Goal: Task Accomplishment & Management: Manage account settings

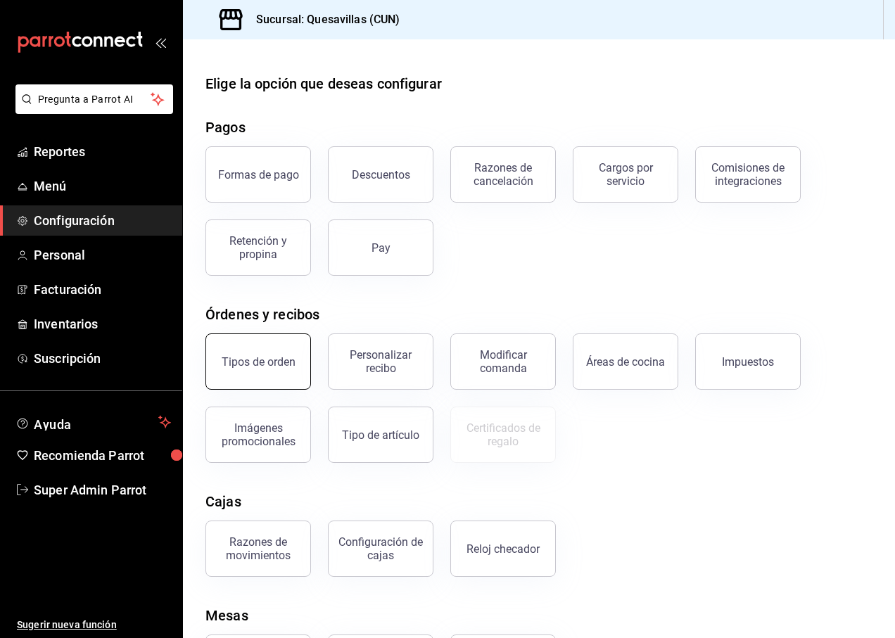
click at [281, 355] on button "Tipos de orden" at bounding box center [258, 361] width 106 height 56
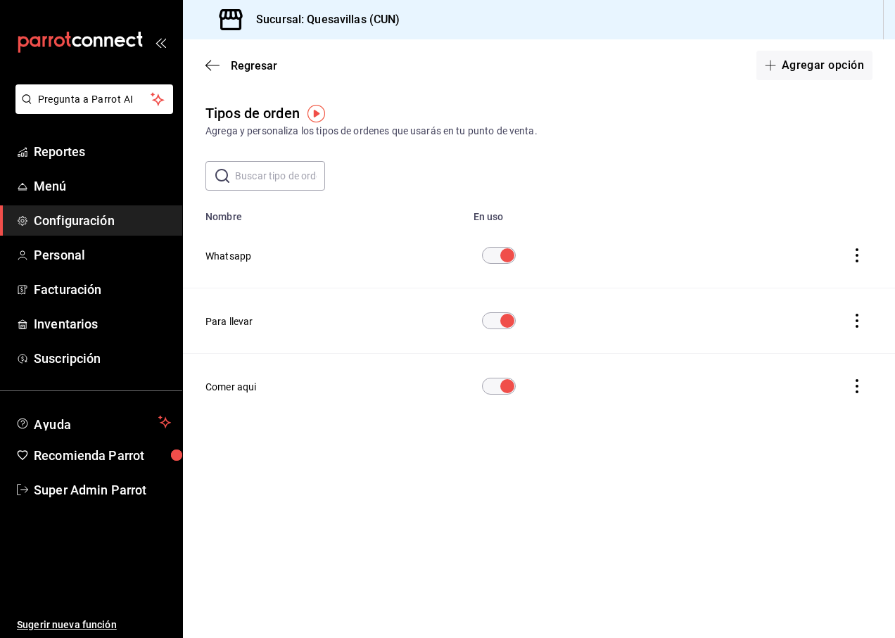
click at [237, 257] on button "Whatsapp" at bounding box center [228, 256] width 46 height 14
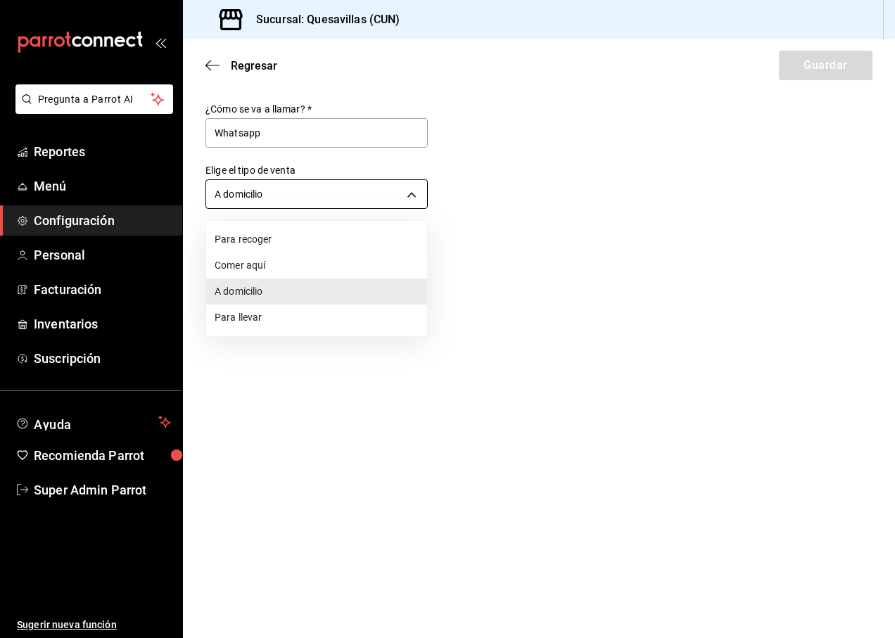
click at [282, 197] on body "Pregunta a Parrot AI Reportes Menú Configuración Personal Facturación Inventari…" at bounding box center [447, 319] width 895 height 638
click at [267, 235] on li "Para recoger" at bounding box center [316, 240] width 221 height 26
type input "PICK_UP"
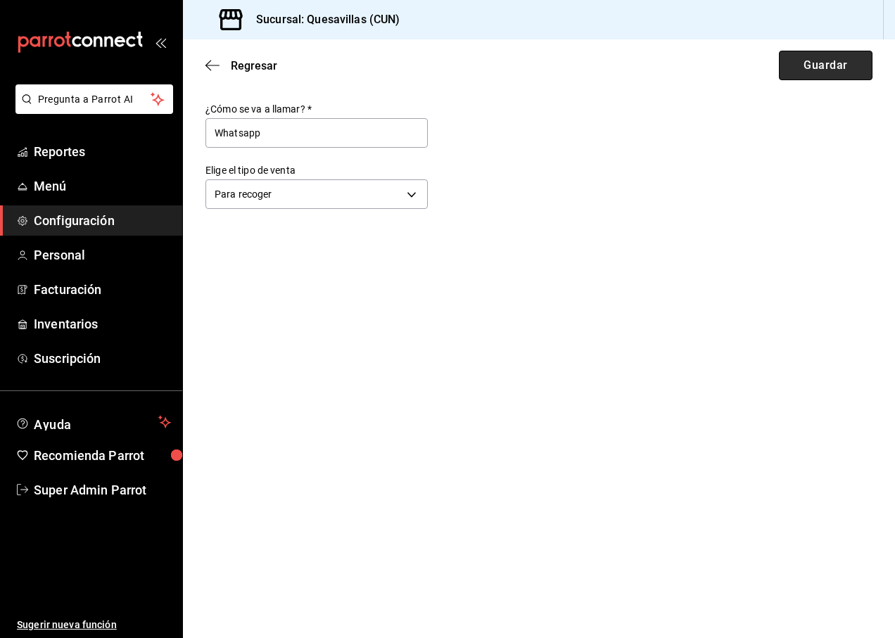
click at [820, 65] on button "Guardar" at bounding box center [826, 66] width 94 height 30
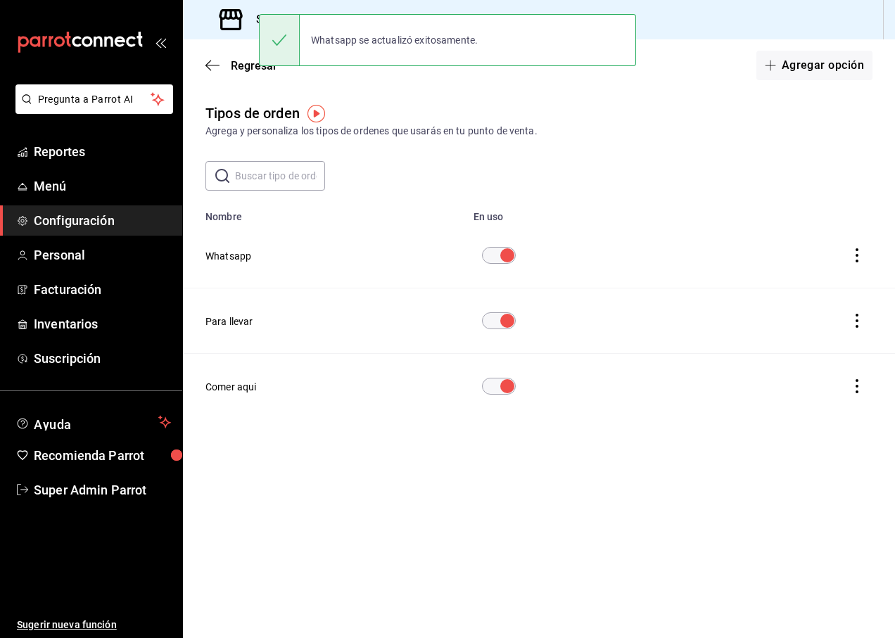
click at [568, 146] on div "Tipos de orden Agrega y personaliza los tipos de ordenes que usarás en tu punto…" at bounding box center [539, 280] width 712 height 355
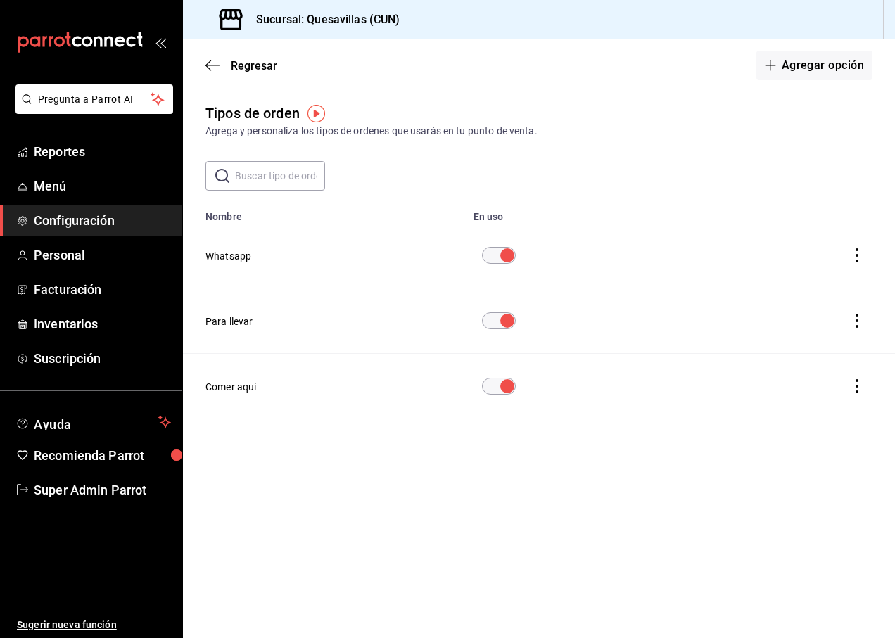
click at [857, 260] on icon "actions" at bounding box center [857, 255] width 14 height 14
click at [255, 253] on div at bounding box center [447, 319] width 895 height 638
click at [233, 257] on button "Whatsapp" at bounding box center [228, 256] width 46 height 14
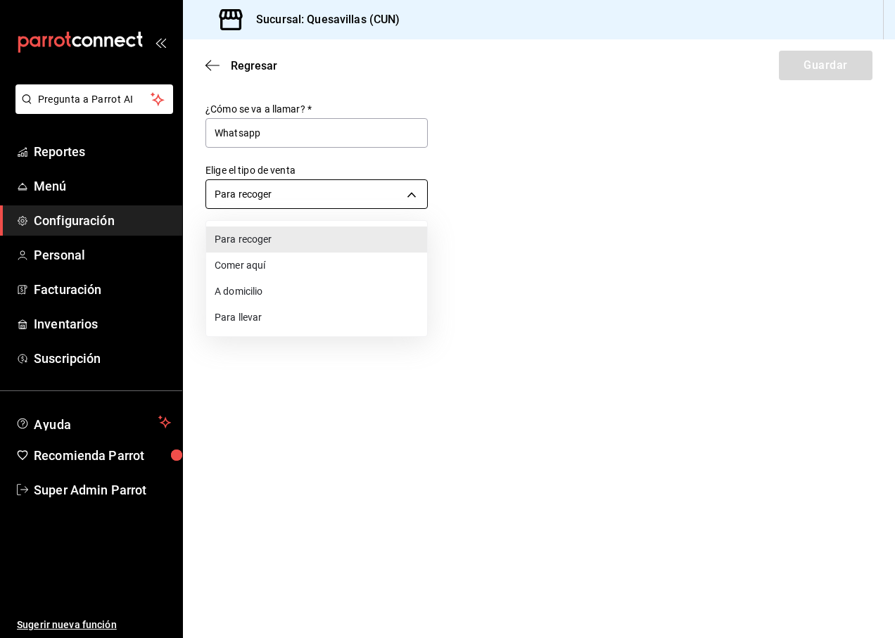
click at [341, 197] on body "Pregunta a Parrot AI Reportes Menú Configuración Personal Facturación Inventari…" at bounding box center [447, 319] width 895 height 638
click at [298, 266] on li "Comer aquí" at bounding box center [316, 266] width 221 height 26
type input "DINE_IN"
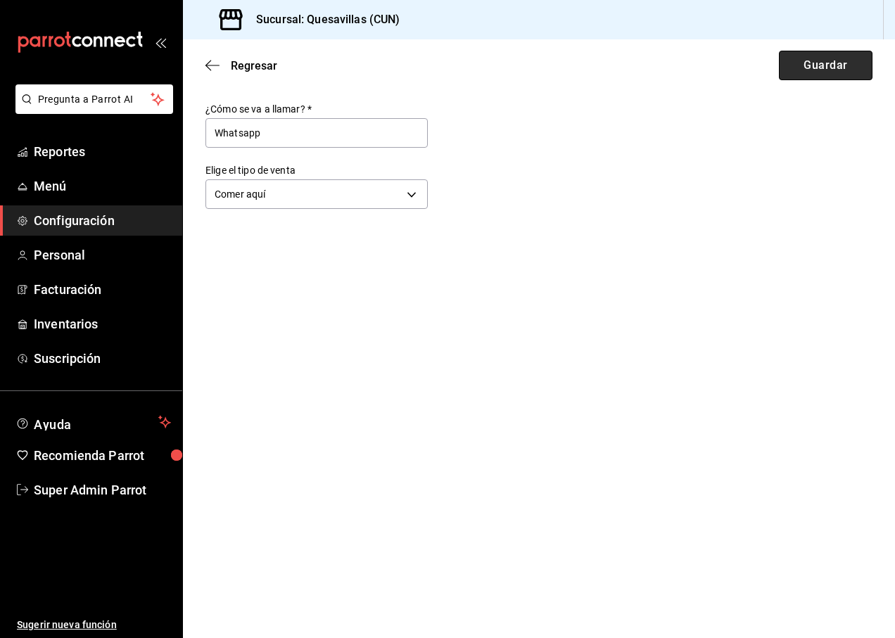
click at [813, 74] on button "Guardar" at bounding box center [826, 66] width 94 height 30
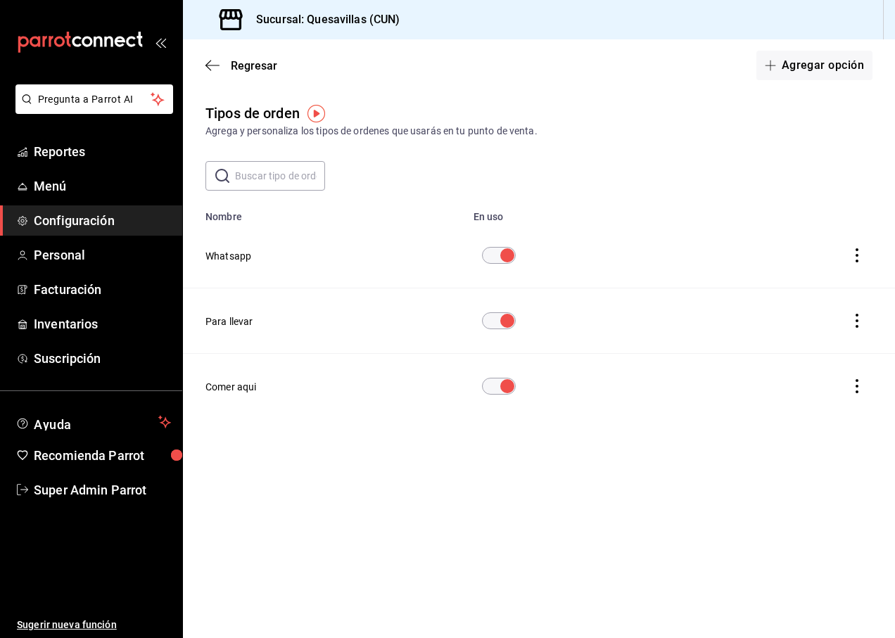
click at [225, 257] on button "Whatsapp" at bounding box center [228, 256] width 46 height 14
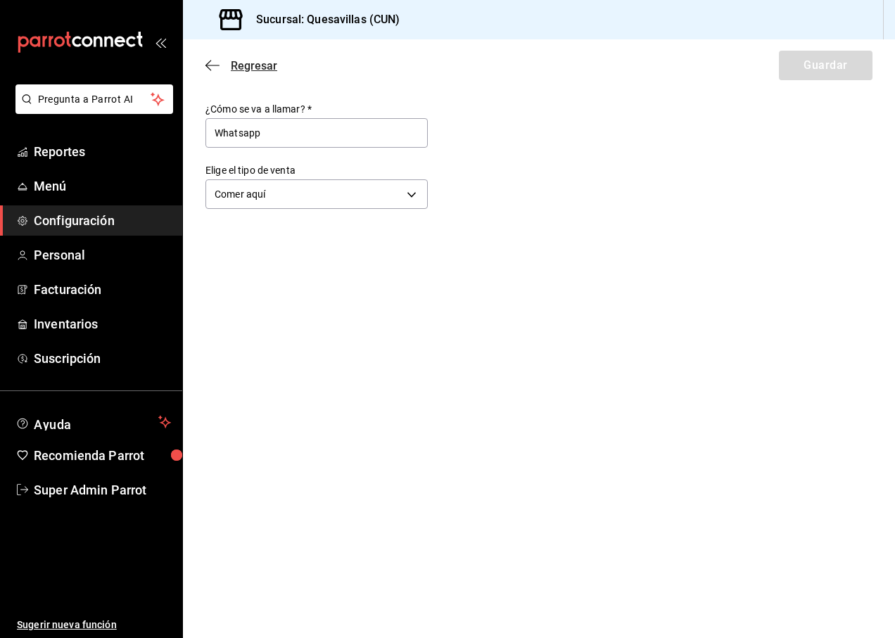
click at [209, 67] on icon "button" at bounding box center [212, 65] width 14 height 13
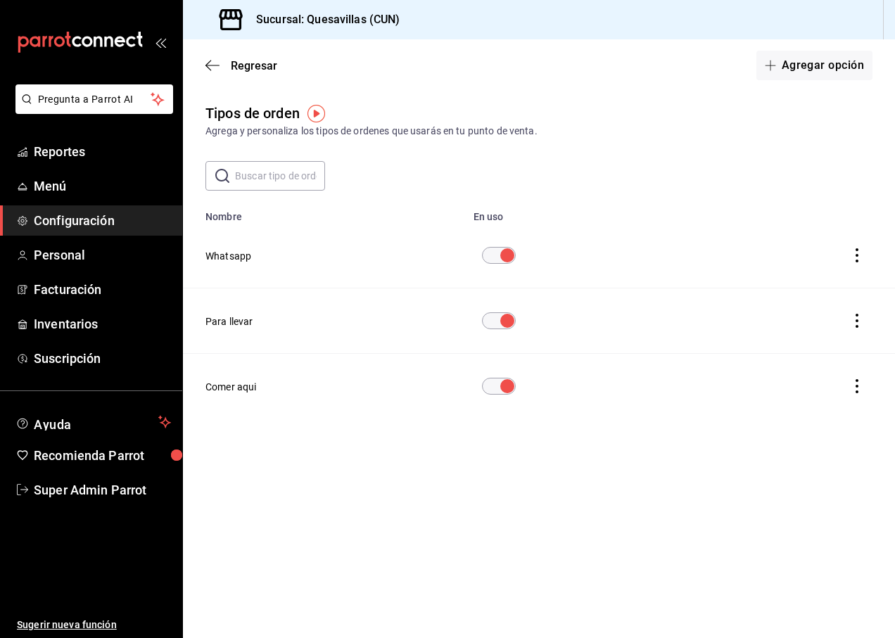
click at [863, 260] on icon "actions" at bounding box center [857, 255] width 14 height 14
click at [644, 231] on div at bounding box center [447, 319] width 895 height 638
click at [859, 324] on icon "actions" at bounding box center [857, 321] width 14 height 14
click at [248, 316] on div at bounding box center [447, 319] width 895 height 638
click at [225, 319] on button "Para llevar" at bounding box center [229, 321] width 48 height 14
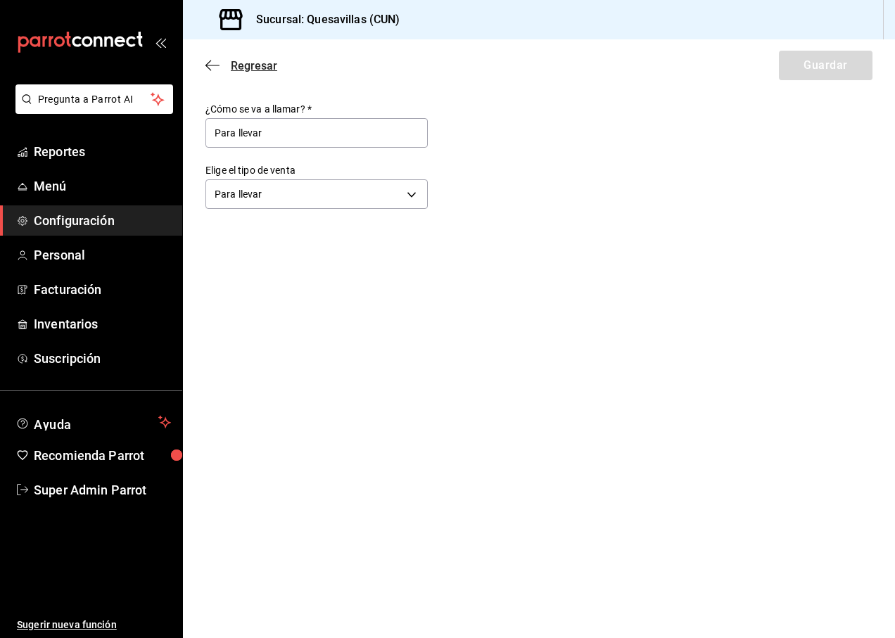
click at [207, 63] on icon "button" at bounding box center [212, 65] width 14 height 13
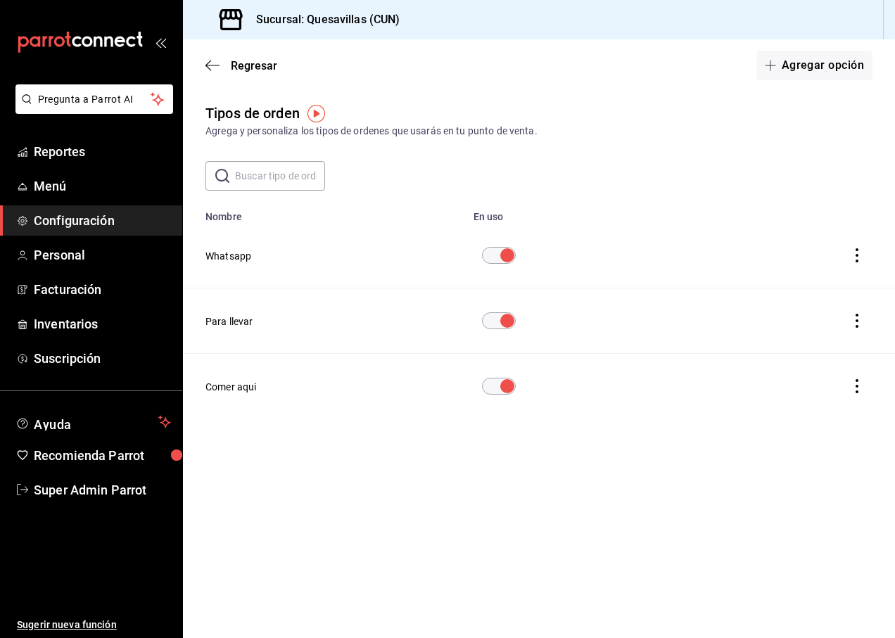
click at [243, 250] on button "Whatsapp" at bounding box center [228, 256] width 46 height 14
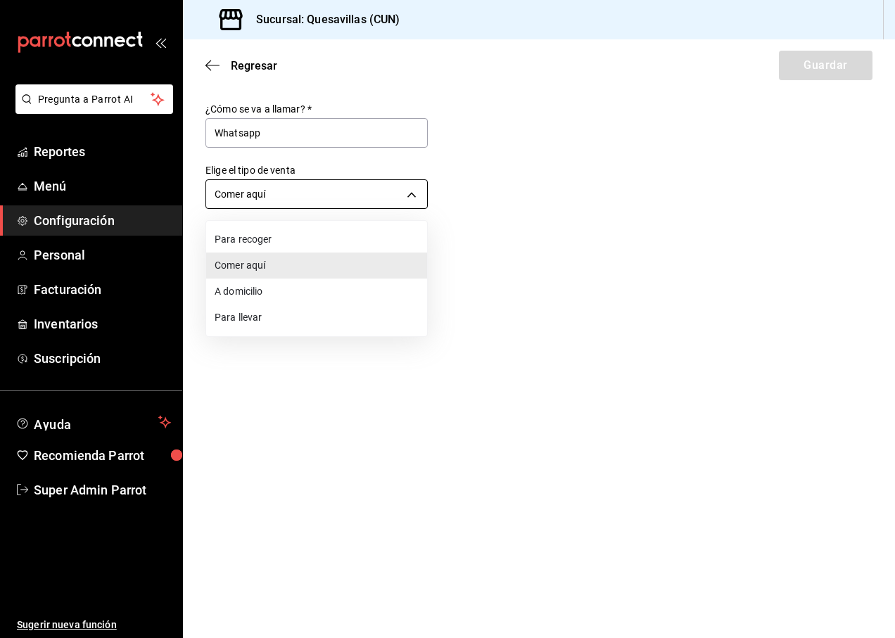
click at [252, 202] on body "Pregunta a Parrot AI Reportes Menú Configuración Personal Facturación Inventari…" at bounding box center [447, 319] width 895 height 638
click at [274, 321] on li "Para llevar" at bounding box center [316, 318] width 221 height 26
type input "TAKE_OUT"
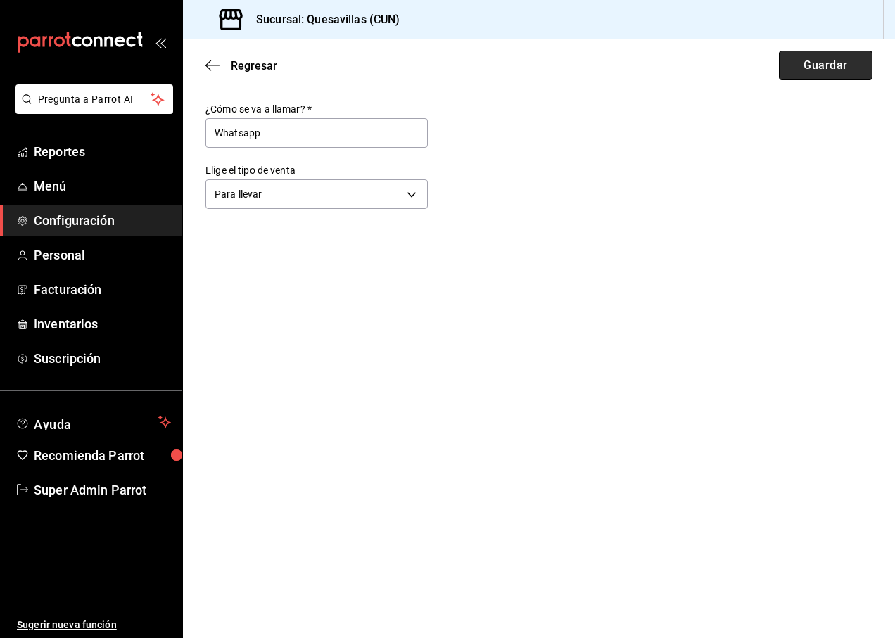
click at [808, 61] on button "Guardar" at bounding box center [826, 66] width 94 height 30
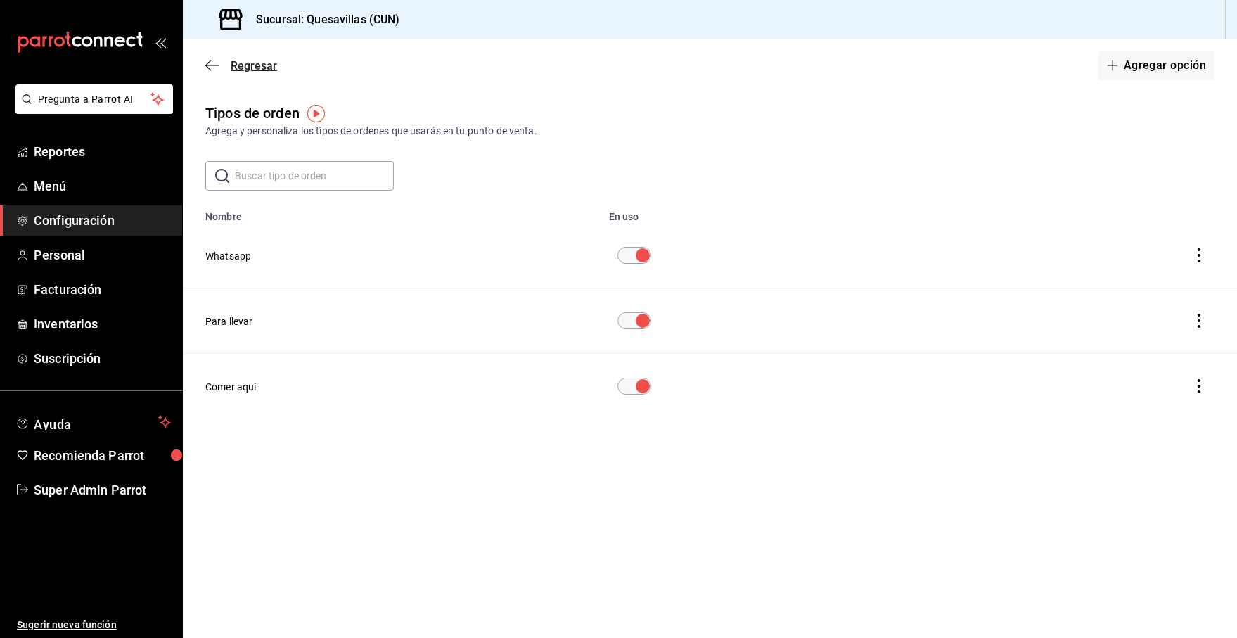
click at [219, 70] on span "Regresar" at bounding box center [241, 65] width 72 height 13
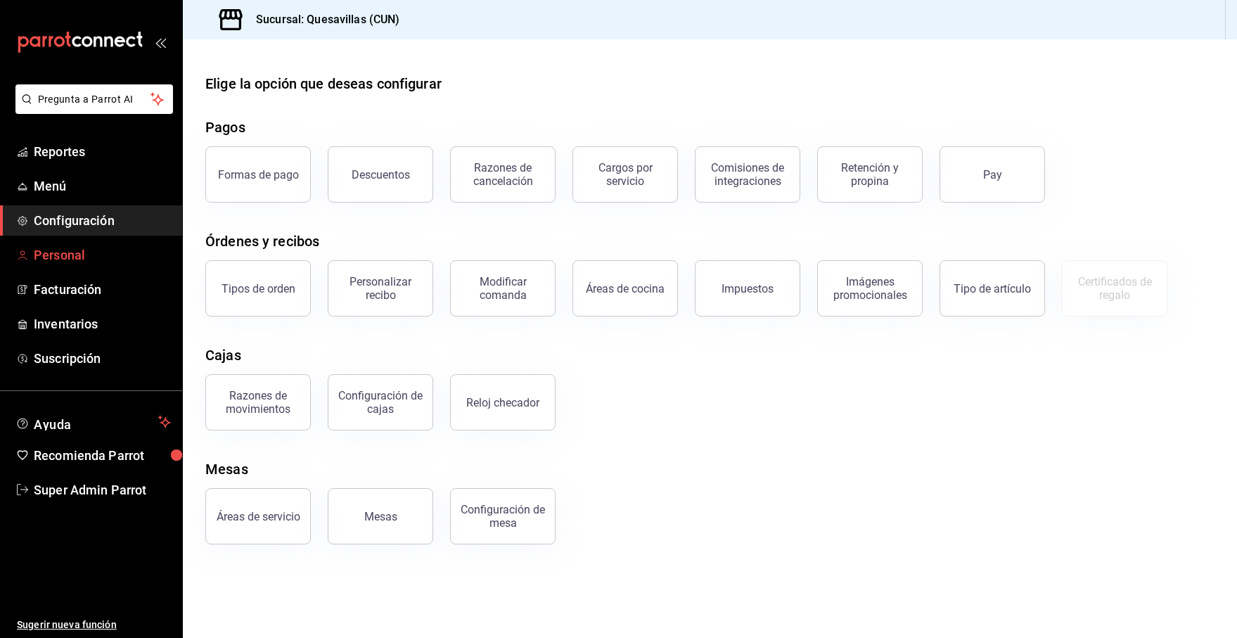
click at [68, 256] on span "Personal" at bounding box center [102, 255] width 137 height 19
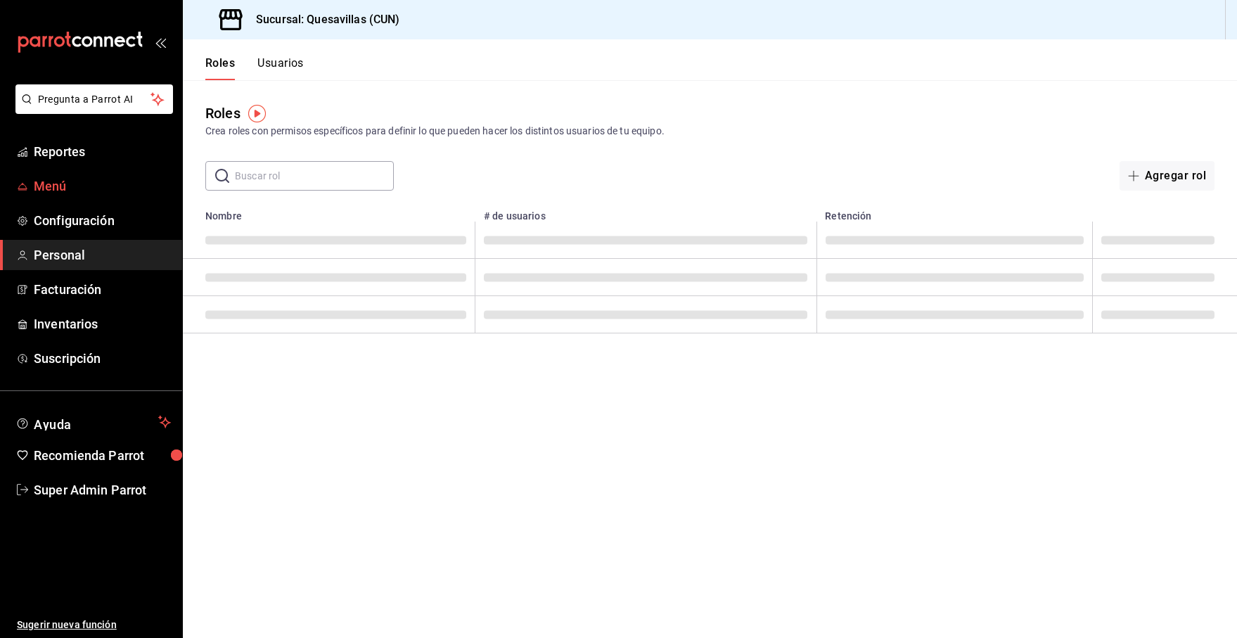
click at [40, 181] on span "Menú" at bounding box center [102, 186] width 137 height 19
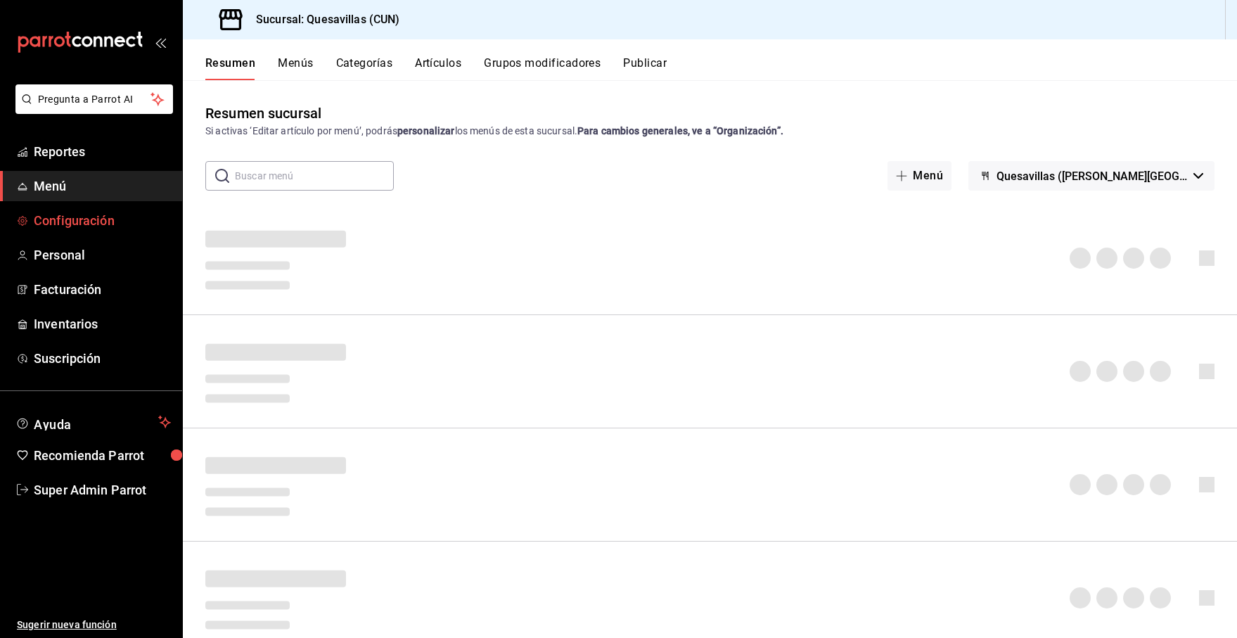
click at [75, 225] on span "Configuración" at bounding box center [102, 220] width 137 height 19
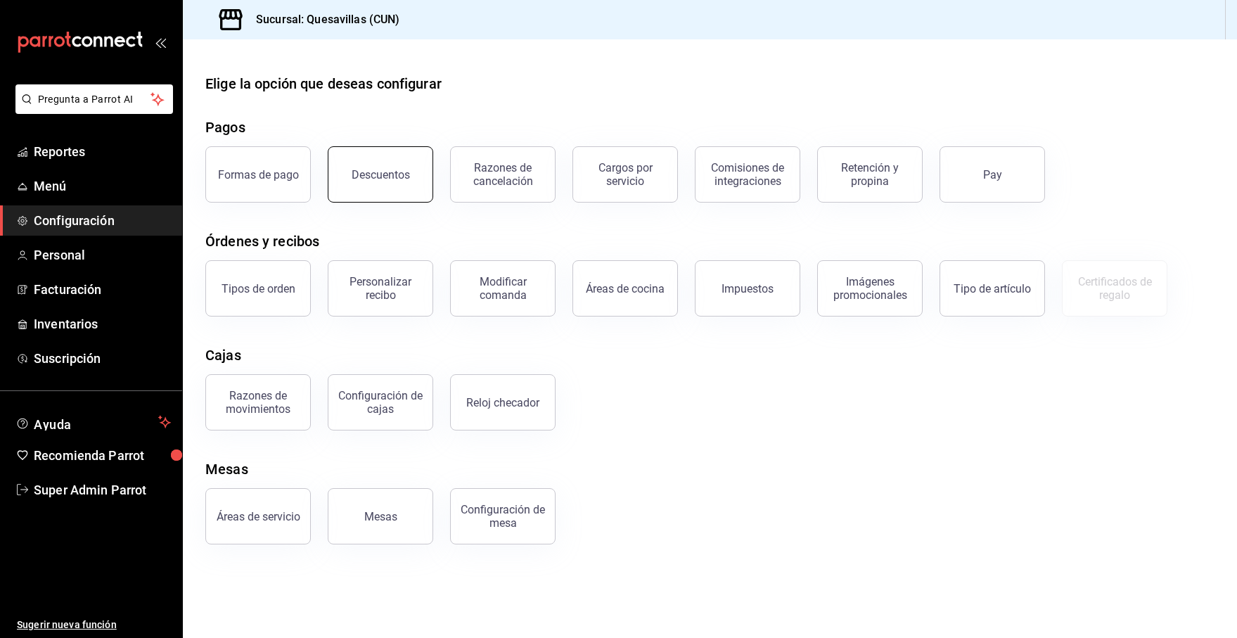
click at [360, 194] on button "Descuentos" at bounding box center [381, 174] width 106 height 56
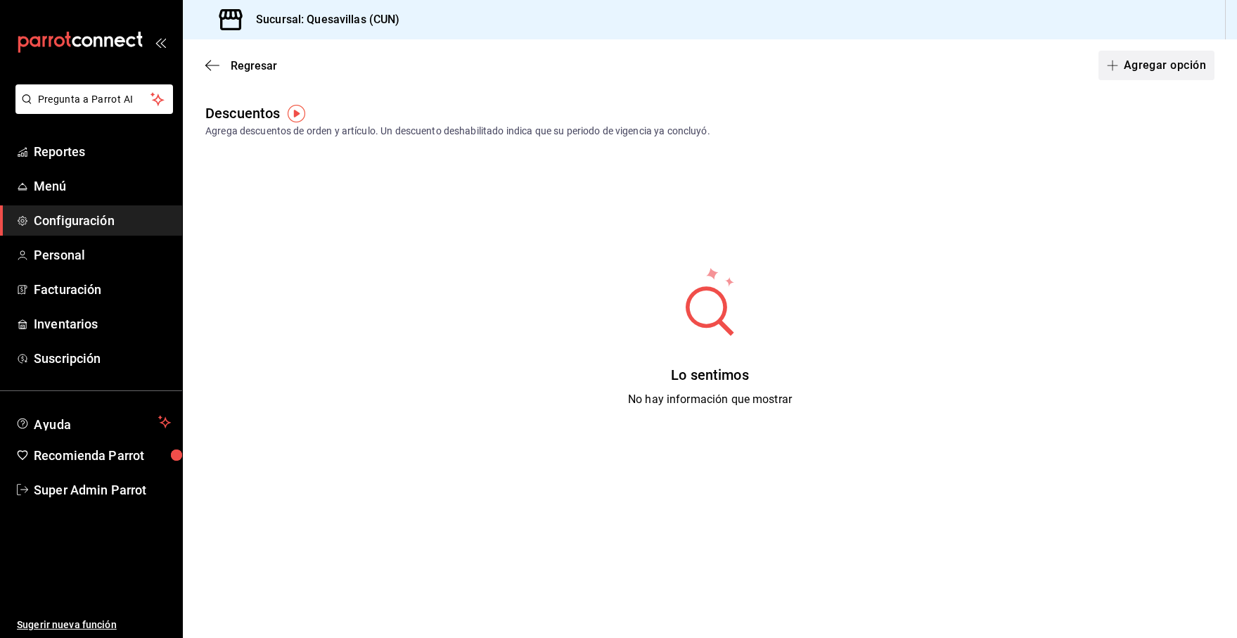
click at [894, 68] on button "Agregar opción" at bounding box center [1157, 66] width 116 height 30
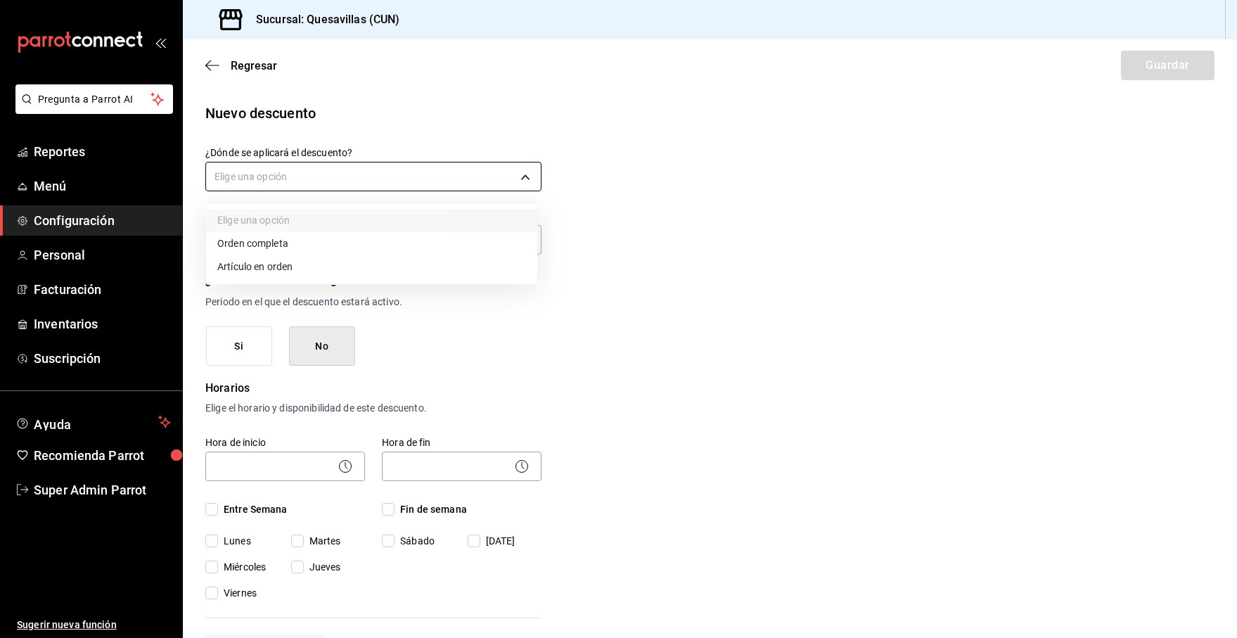
click at [421, 186] on body "Pregunta a Parrot AI Reportes Menú Configuración Personal Facturación Inventari…" at bounding box center [618, 319] width 1237 height 638
click at [364, 246] on li "Orden completa" at bounding box center [371, 243] width 331 height 23
type input "ORDER"
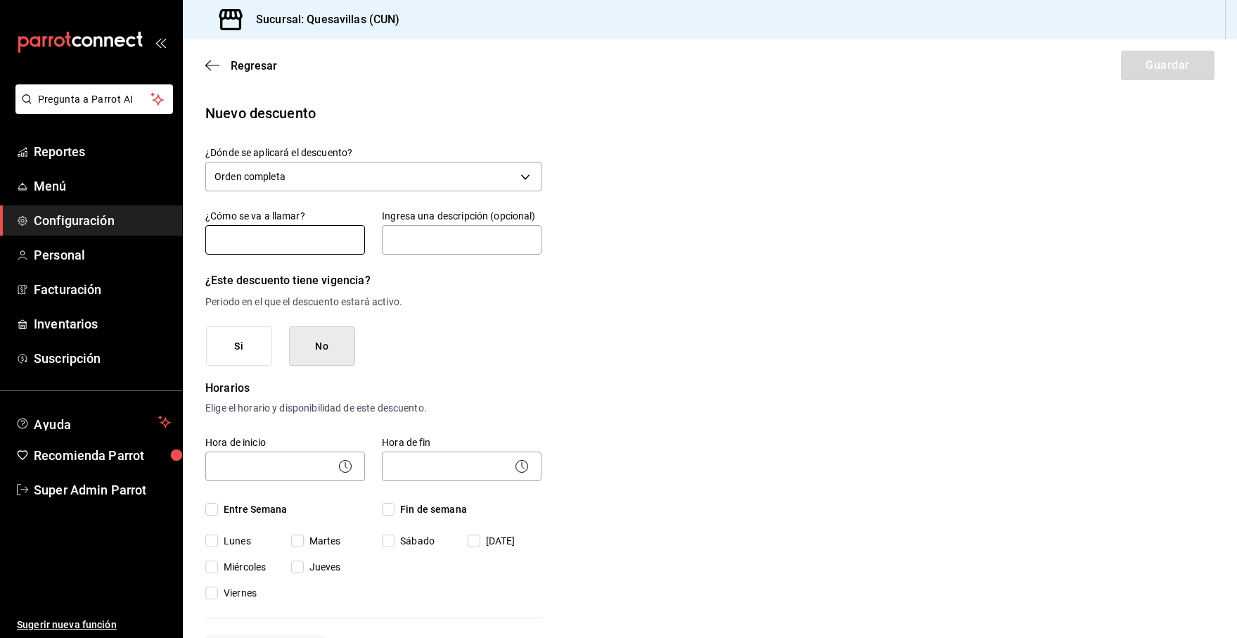
click at [298, 244] on input "text" at bounding box center [285, 240] width 160 height 30
type input "Primer pedido"
type input "w"
type input "WhatsApp"
click at [478, 298] on p "Periodo en el que el descuento estará activo." at bounding box center [373, 302] width 336 height 15
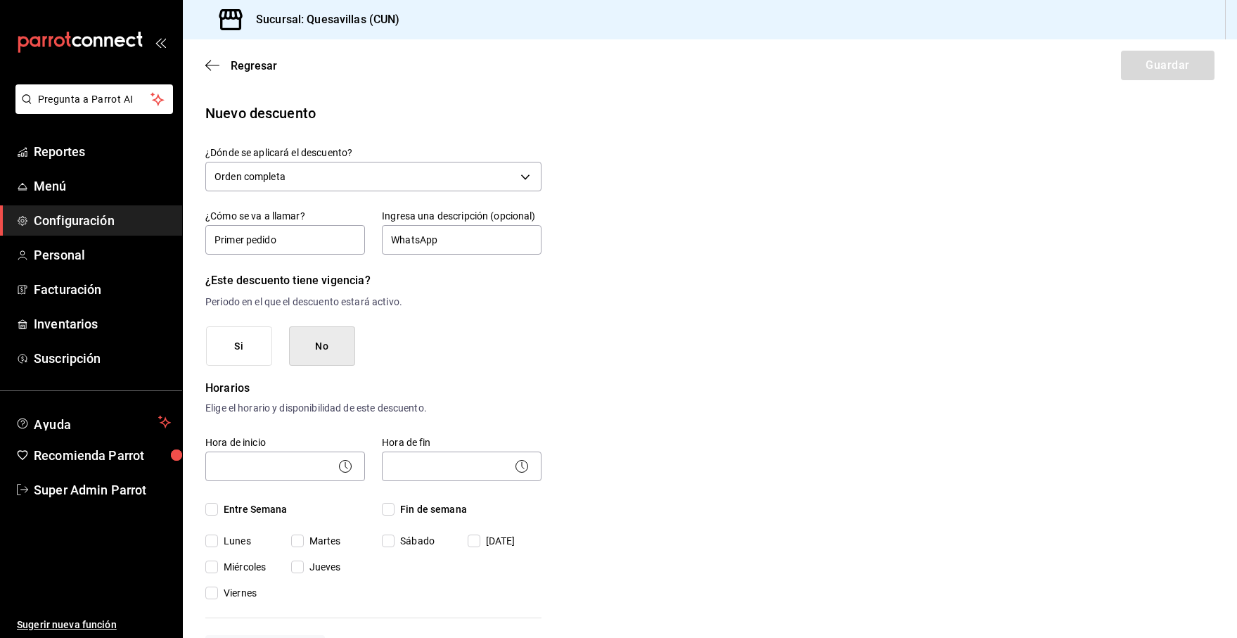
click at [331, 345] on button "No" at bounding box center [322, 346] width 66 height 40
click at [341, 467] on icon at bounding box center [345, 466] width 17 height 17
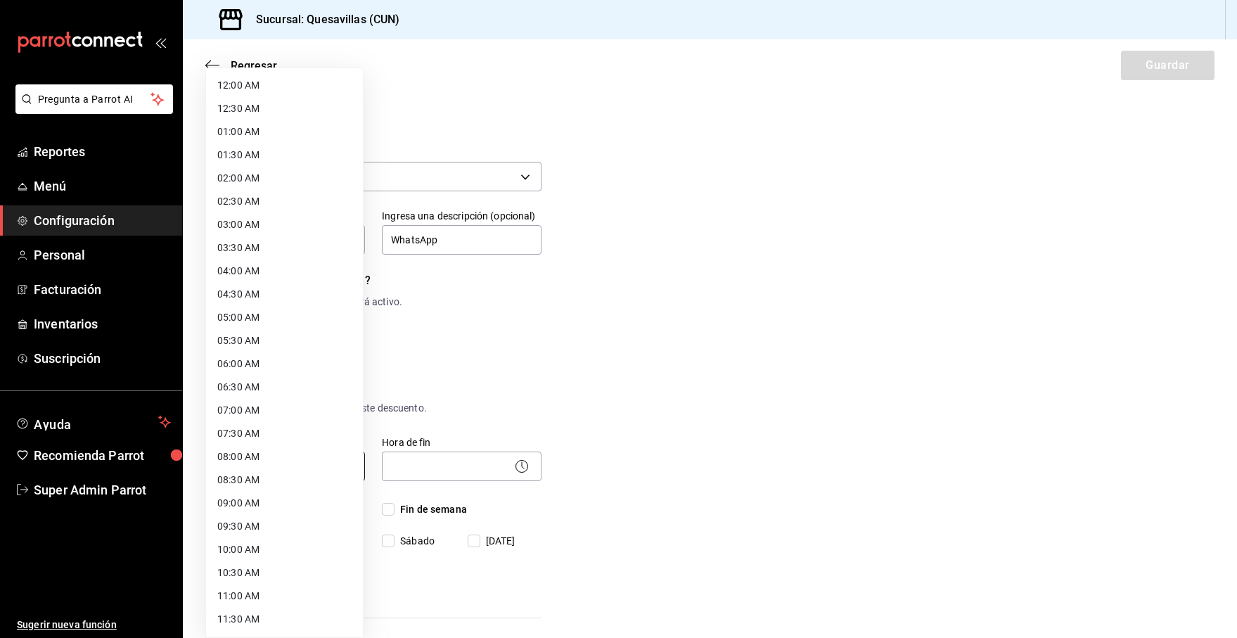
click at [276, 475] on body "Pregunta a Parrot AI Reportes Menú Configuración Personal Facturación Inventari…" at bounding box center [618, 319] width 1237 height 638
click at [306, 460] on li "08:00 AM" at bounding box center [284, 456] width 157 height 23
type input "08:00"
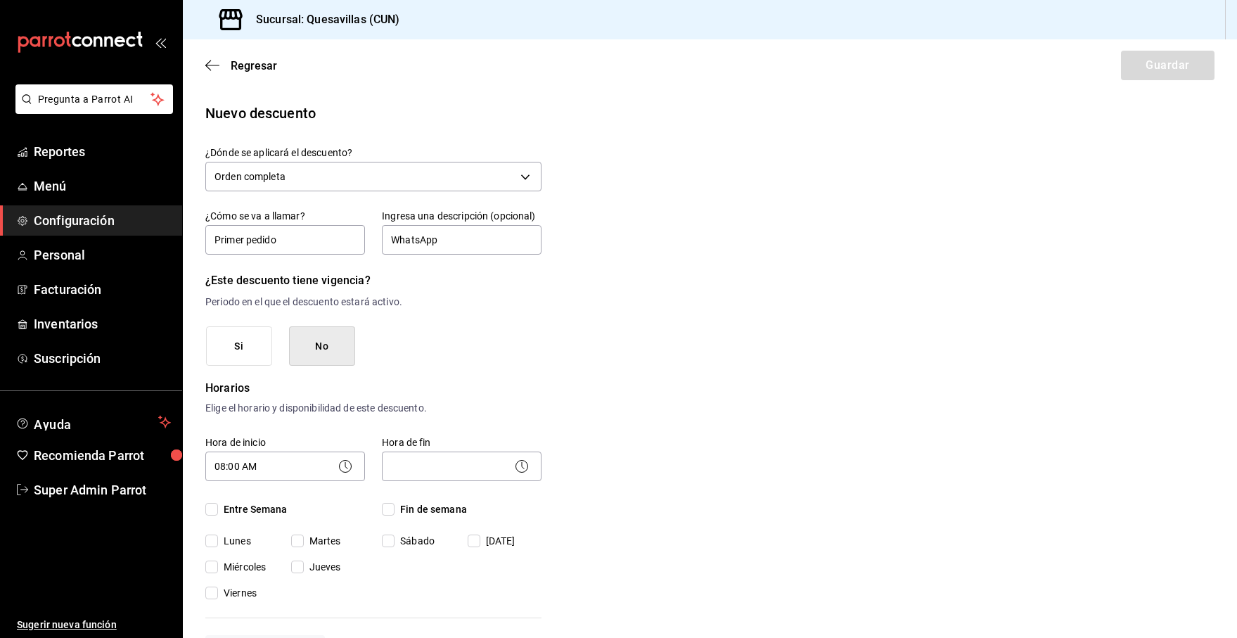
click at [518, 466] on icon at bounding box center [522, 466] width 17 height 17
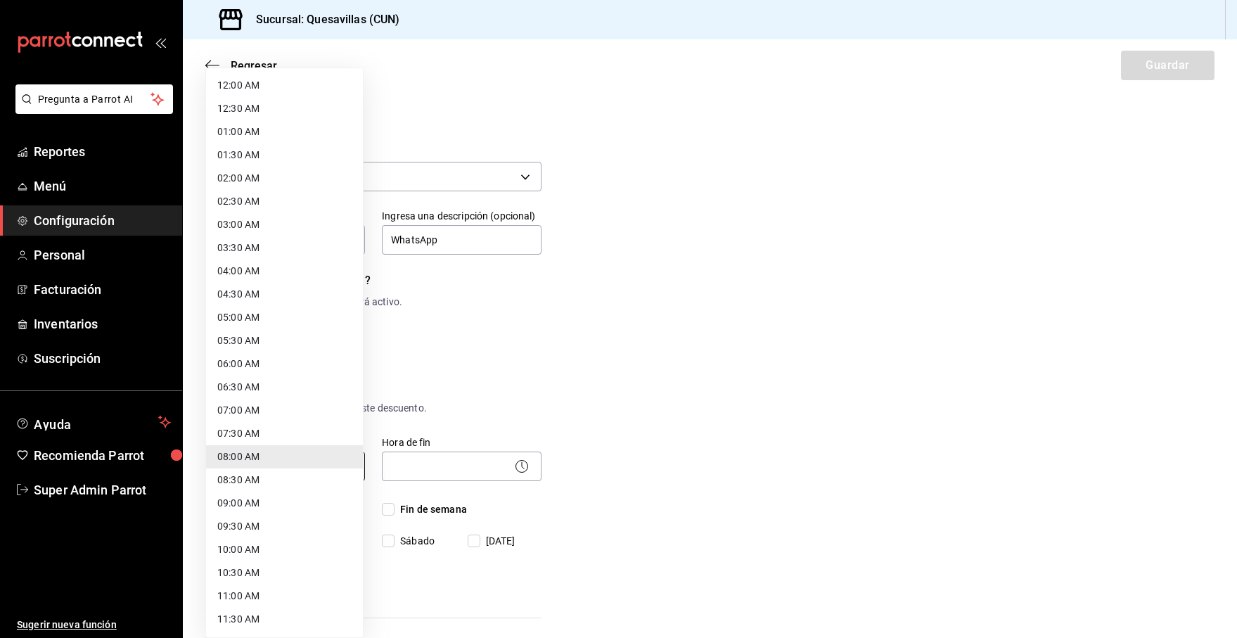
click at [288, 459] on body "Pregunta a Parrot AI Reportes Menú Configuración Personal Facturación Inventari…" at bounding box center [618, 319] width 1237 height 638
click at [421, 460] on div at bounding box center [618, 319] width 1237 height 638
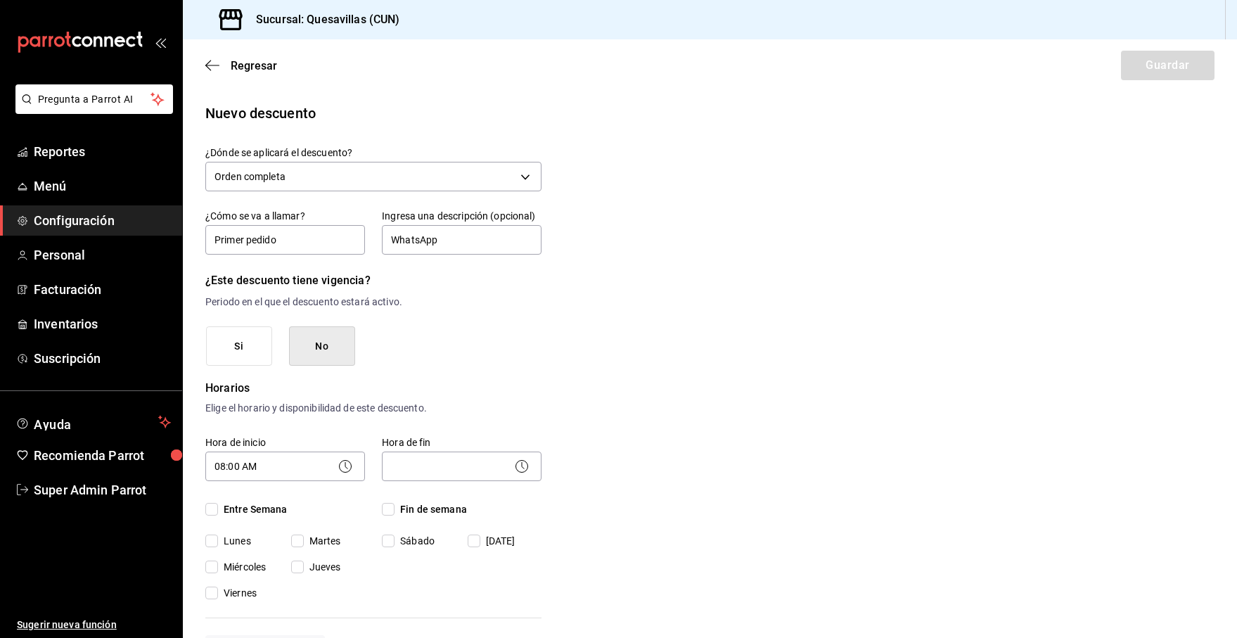
click at [413, 478] on body "Pregunta a Parrot AI Reportes Menú Configuración Personal Facturación Inventari…" at bounding box center [618, 319] width 1237 height 638
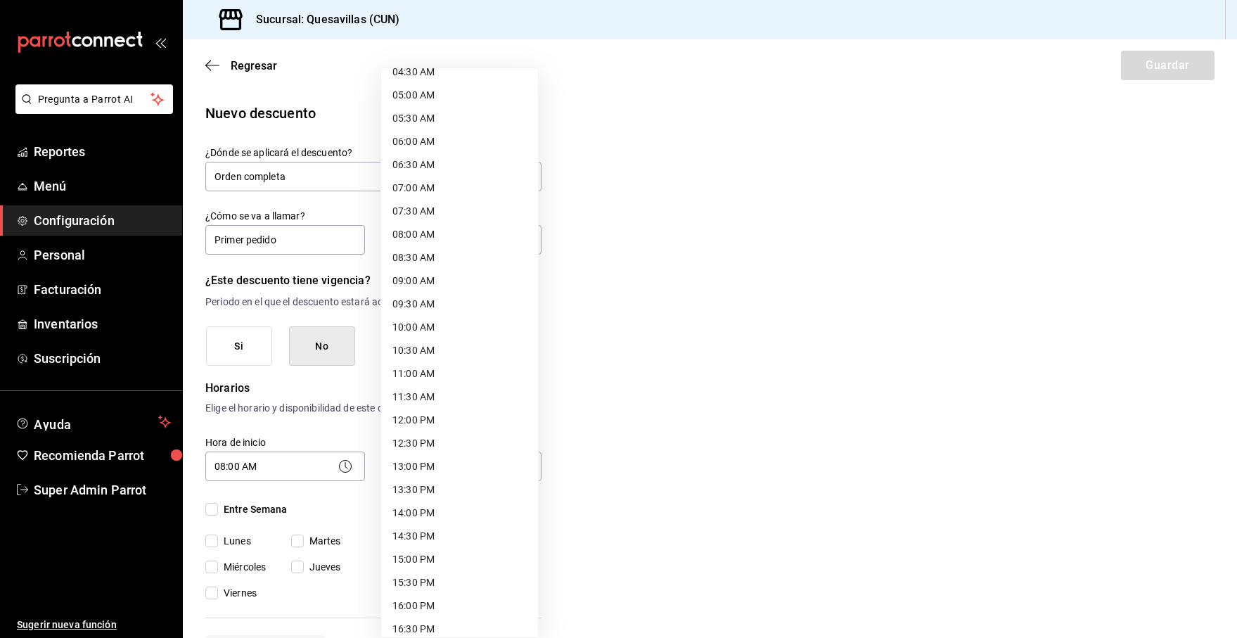
scroll to position [580, 0]
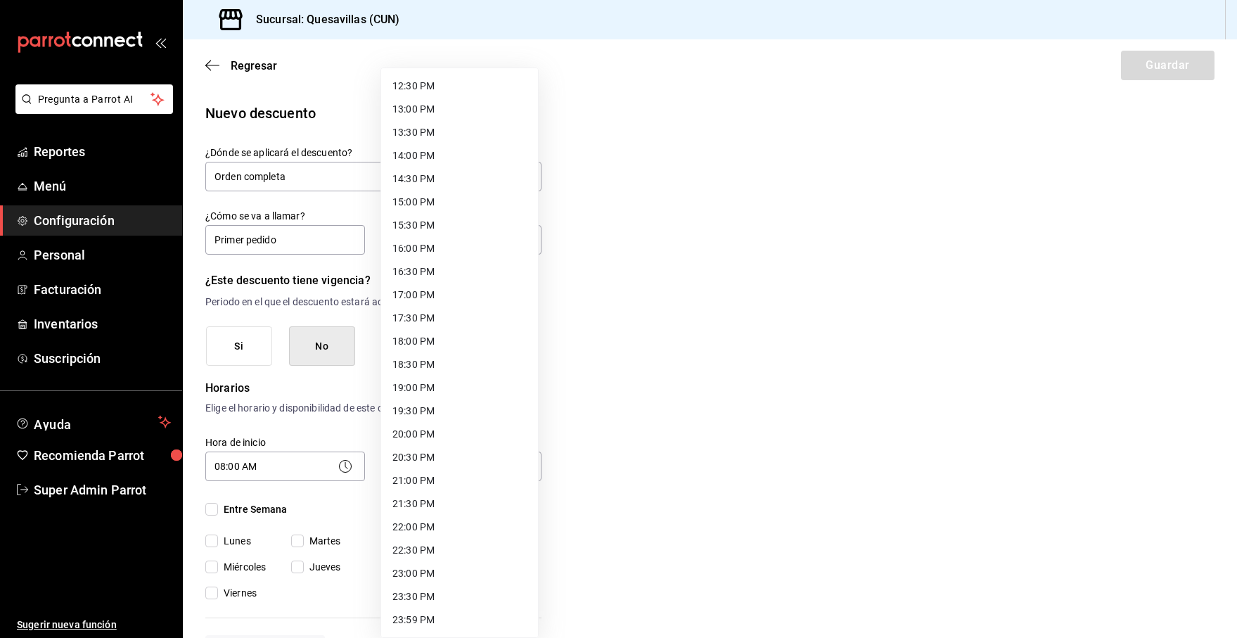
click at [450, 534] on li "22:00 PM" at bounding box center [459, 527] width 157 height 23
type input "22:00"
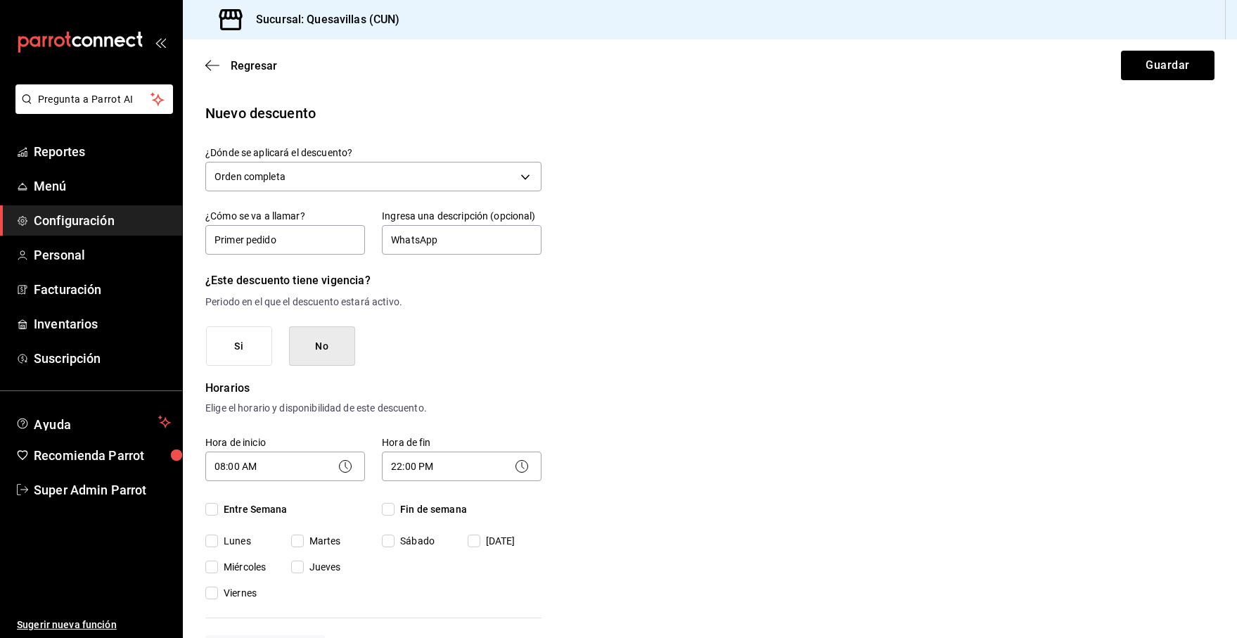
click at [215, 514] on input "Entre Semana" at bounding box center [211, 509] width 13 height 13
checkbox input "true"
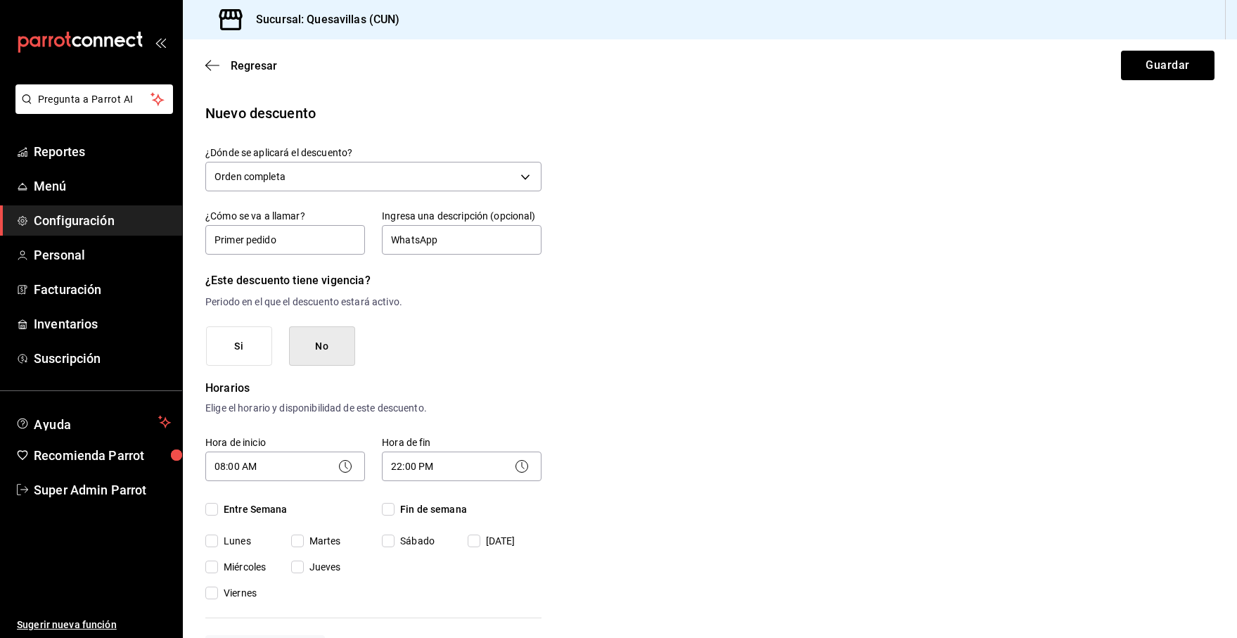
checkbox input "true"
click at [386, 508] on input "Fin de semana" at bounding box center [388, 509] width 13 height 13
checkbox input "true"
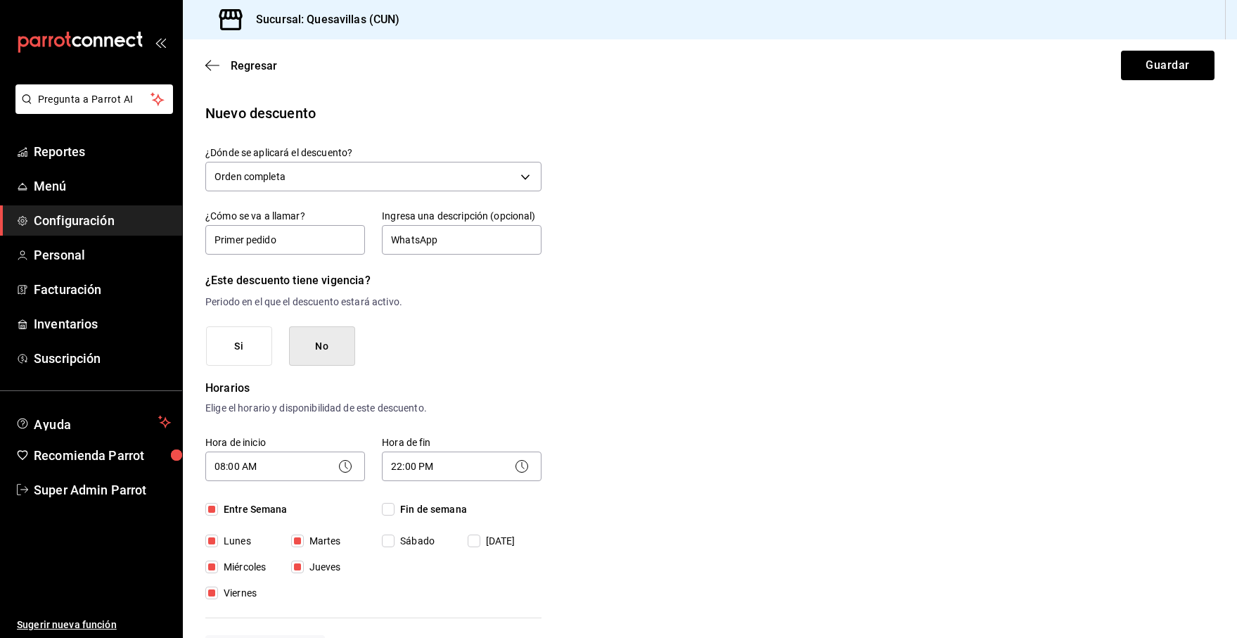
checkbox input "true"
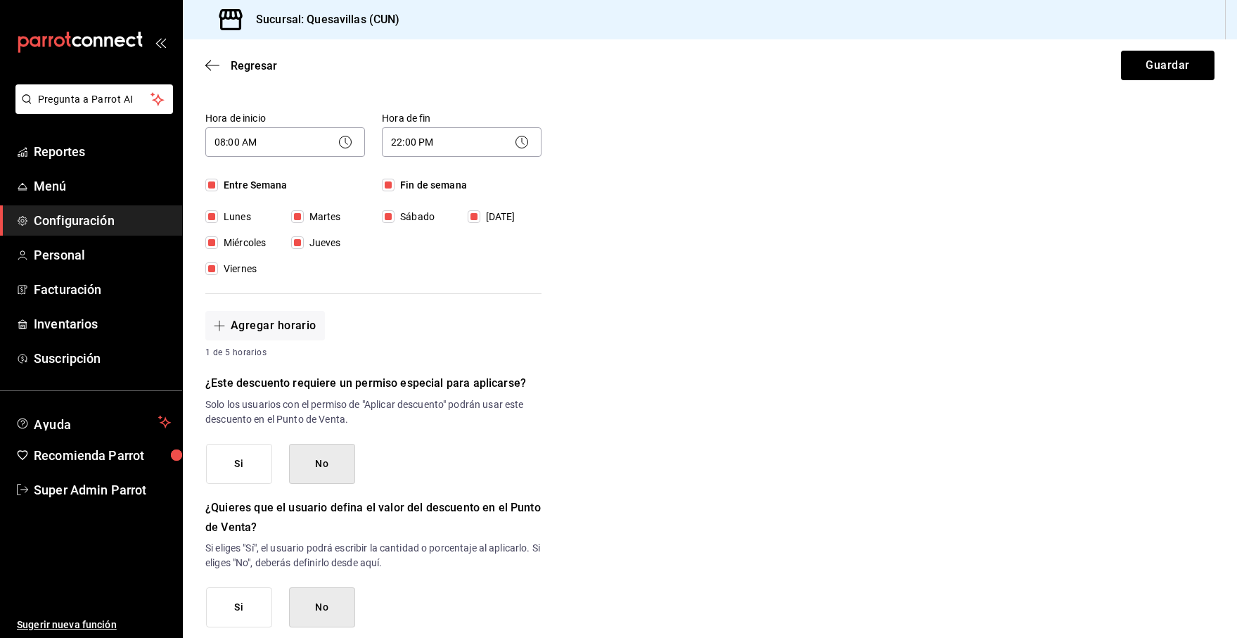
scroll to position [325, 0]
click at [300, 462] on button "No" at bounding box center [322, 463] width 66 height 40
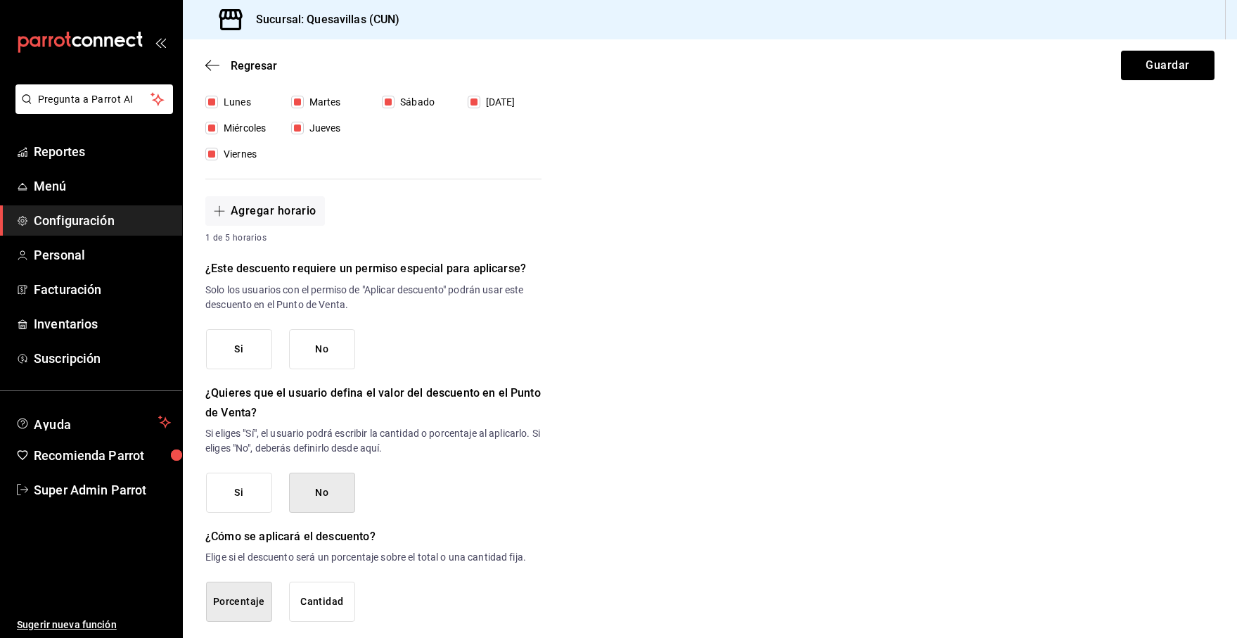
scroll to position [504, 0]
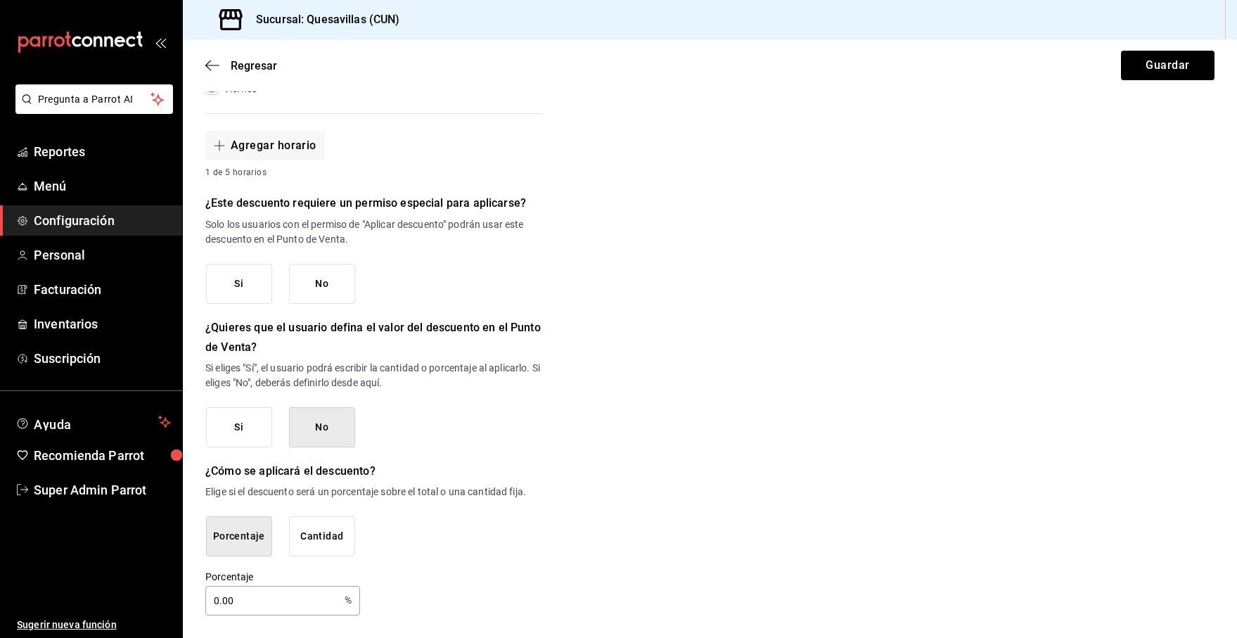
click at [329, 300] on button "No" at bounding box center [322, 284] width 66 height 40
click at [220, 601] on input "0.00" at bounding box center [272, 601] width 134 height 28
type input "10"
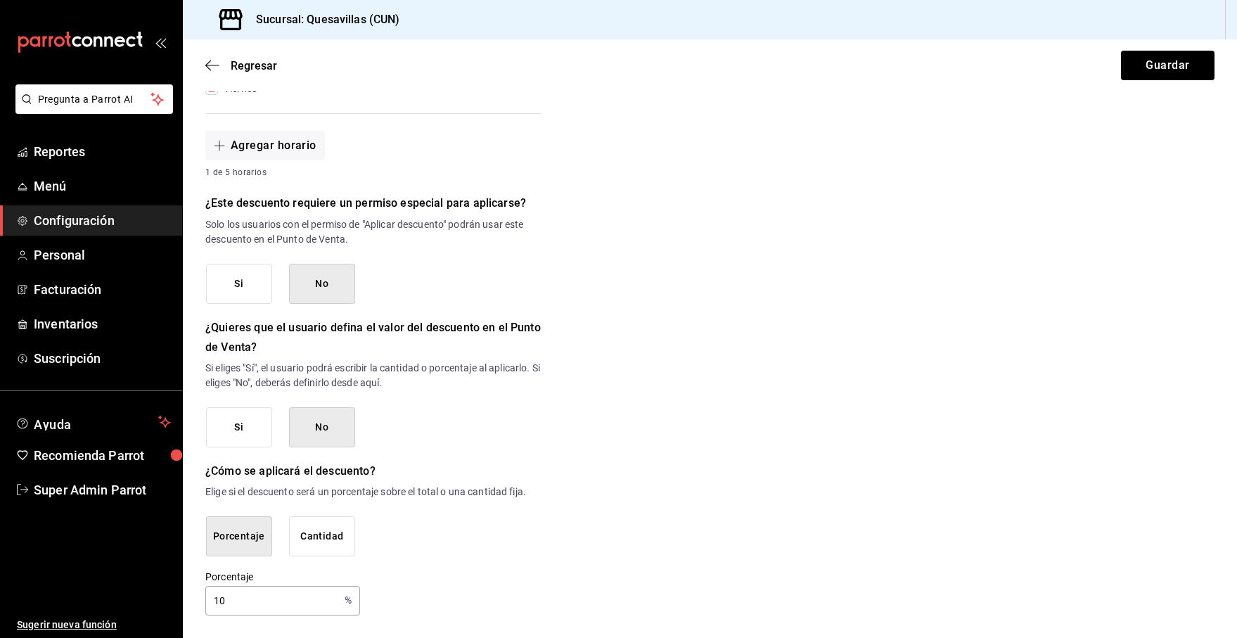
click at [536, 298] on div "Si No" at bounding box center [374, 284] width 336 height 40
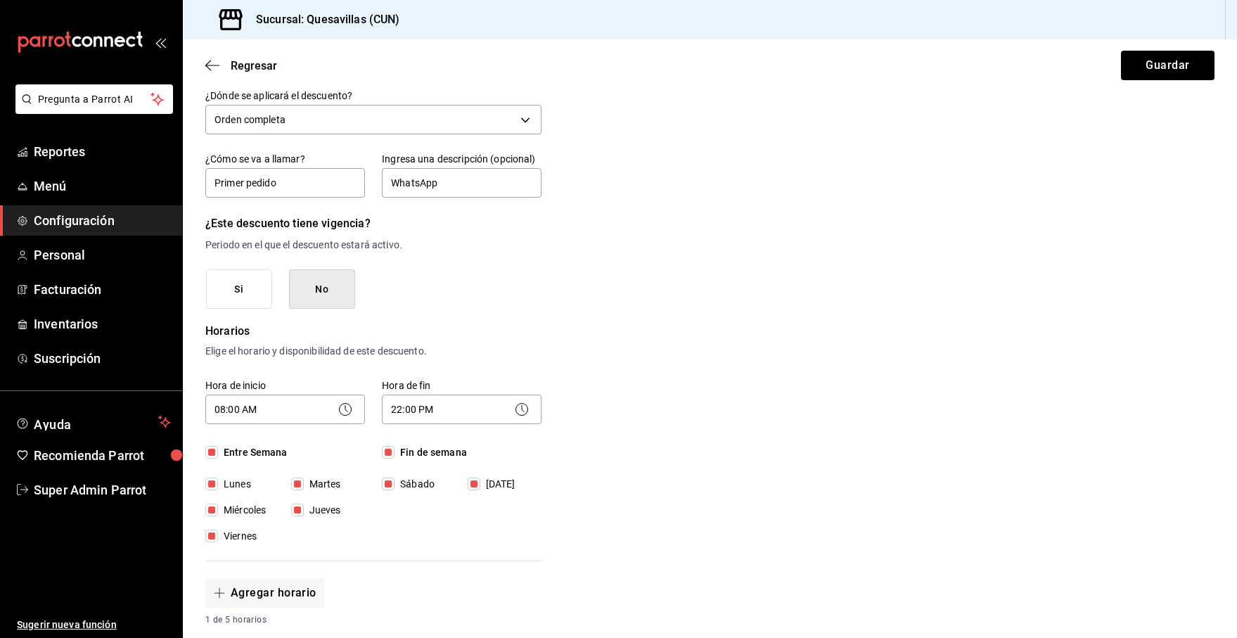
scroll to position [3, 0]
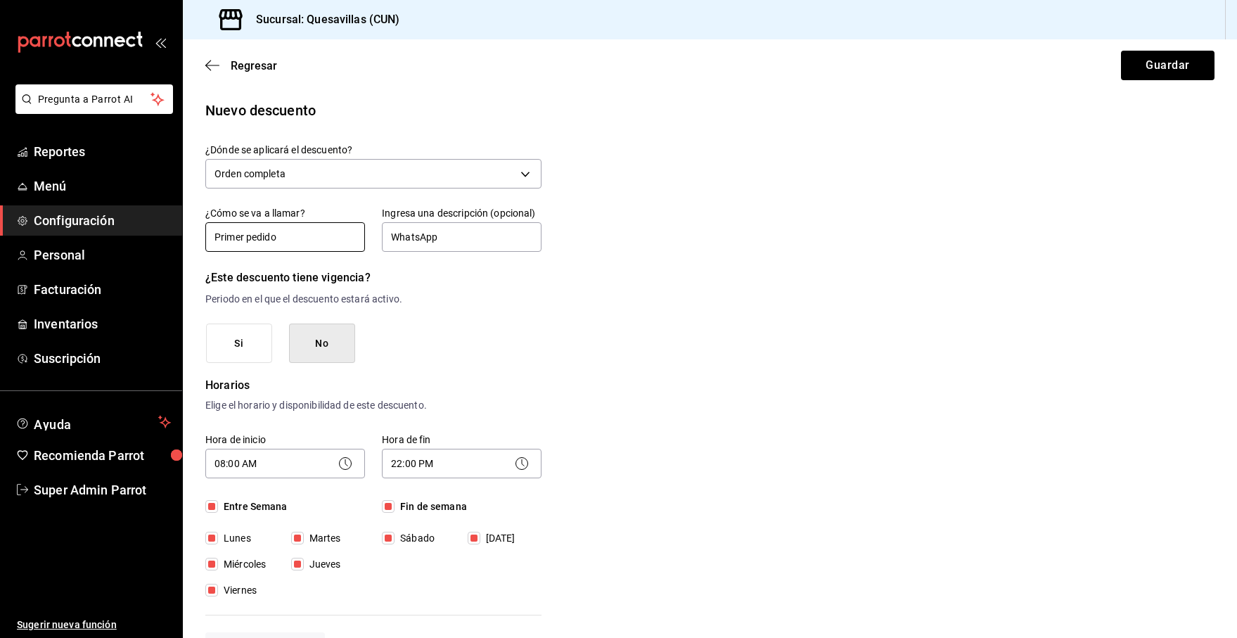
click at [317, 241] on input "Primer pedido" at bounding box center [285, 237] width 160 height 30
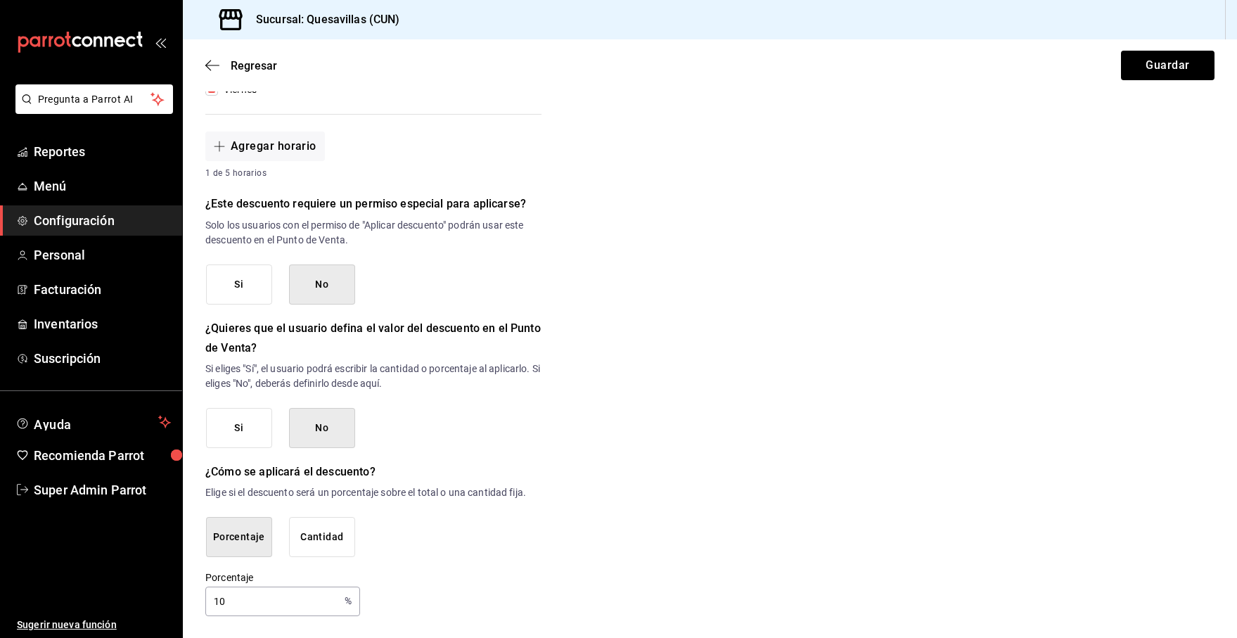
scroll to position [504, 0]
type input "Primer pedido 10%"
click at [894, 75] on button "Guardar" at bounding box center [1168, 66] width 94 height 30
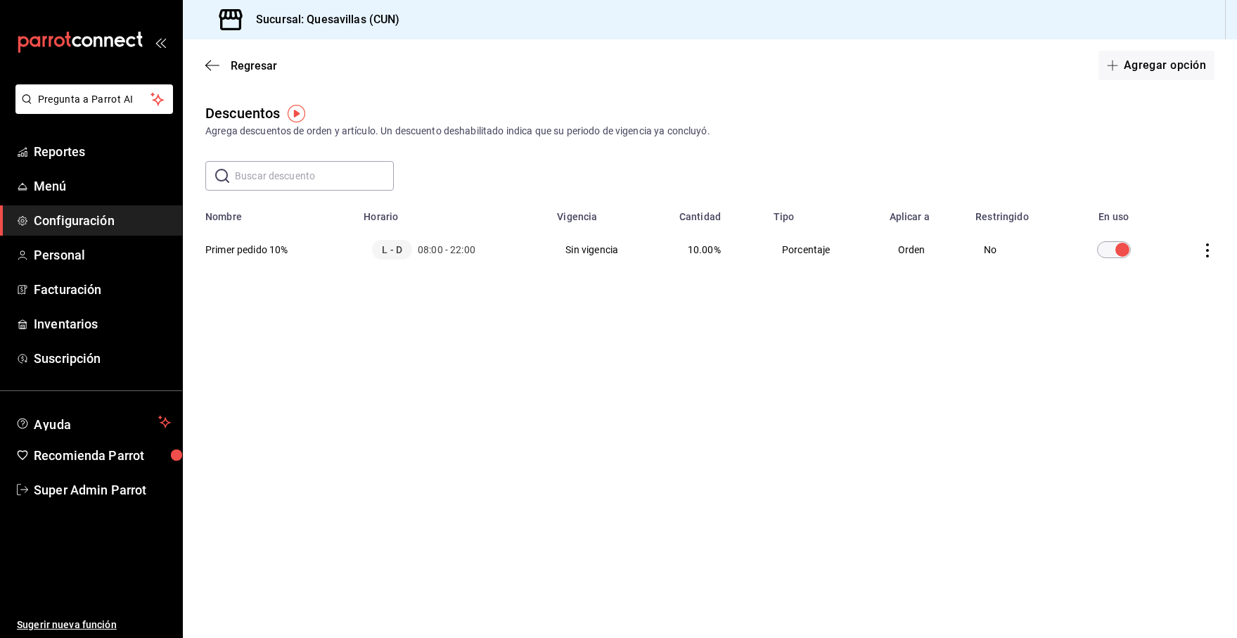
click at [894, 254] on icon "actions" at bounding box center [1208, 250] width 14 height 14
click at [231, 260] on div at bounding box center [618, 319] width 1237 height 638
click at [244, 251] on th "Primer pedido 10%" at bounding box center [269, 249] width 172 height 53
click at [266, 243] on th "Primer pedido 10%" at bounding box center [269, 249] width 172 height 53
click at [446, 253] on span "08:00 - 22:00" at bounding box center [447, 250] width 58 height 14
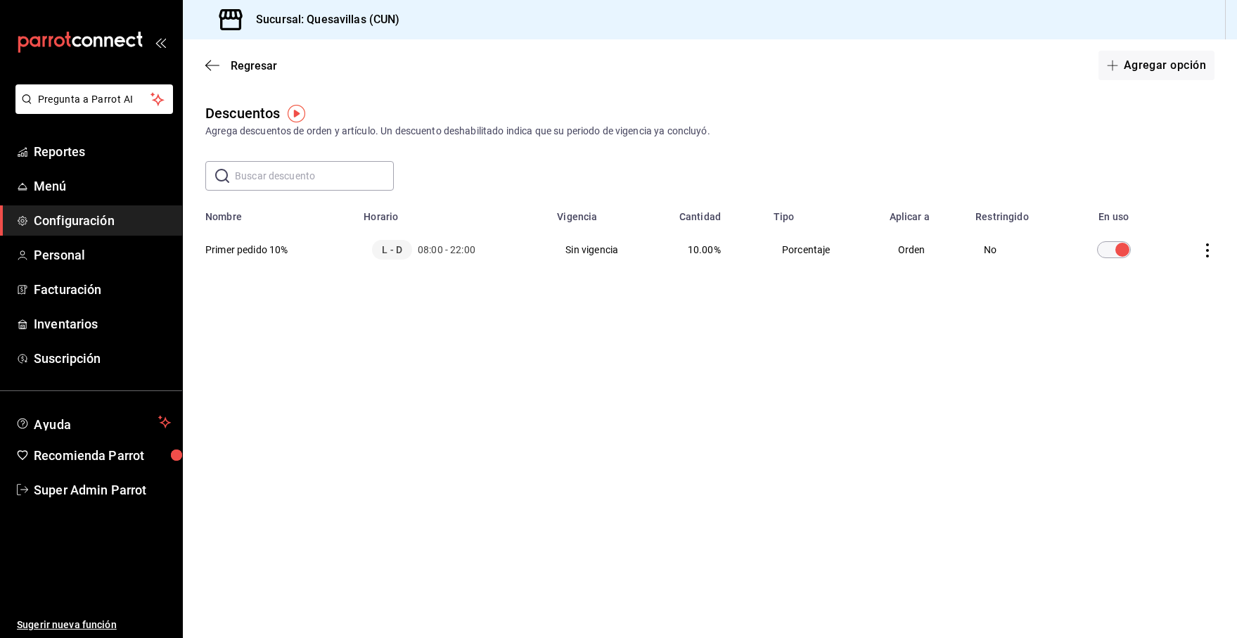
click at [894, 248] on icon "actions" at bounding box center [1208, 250] width 14 height 14
click at [572, 325] on div at bounding box center [618, 319] width 1237 height 638
click at [255, 245] on th "Primer pedido 10%" at bounding box center [269, 249] width 172 height 53
click at [202, 69] on div "Regresar Agregar opción" at bounding box center [710, 65] width 1055 height 52
